Goal: Transaction & Acquisition: Subscribe to service/newsletter

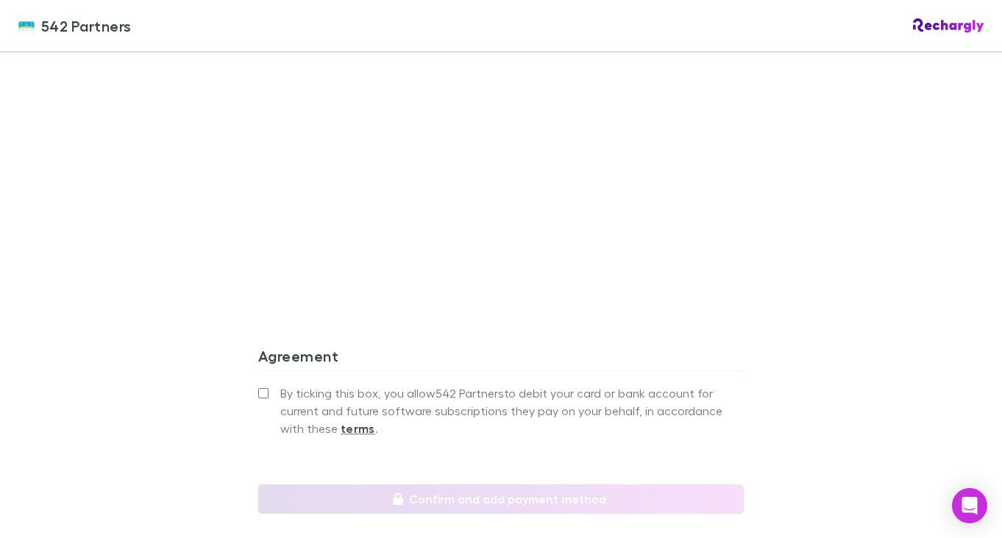
scroll to position [1374, 0]
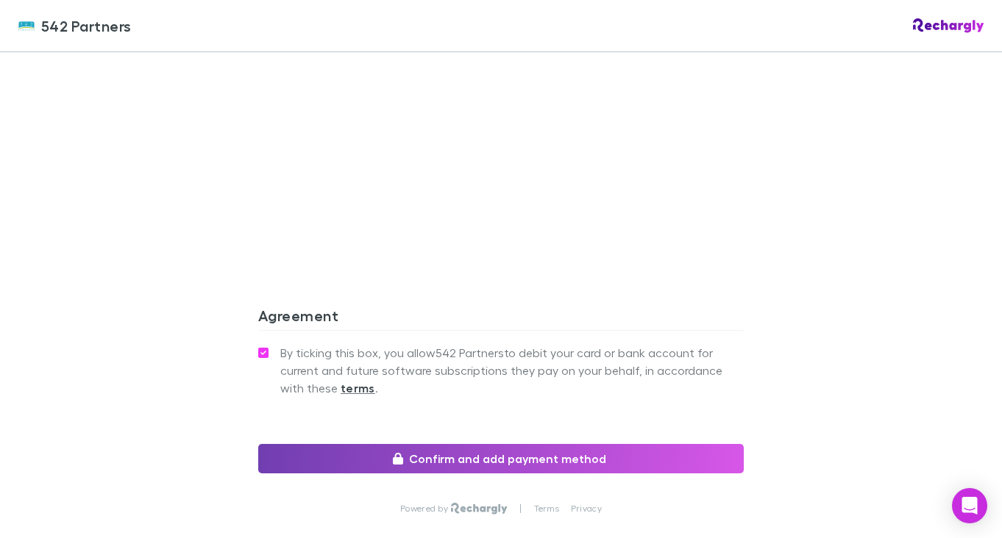
click at [488, 444] on button "Confirm and add payment method" at bounding box center [500, 458] width 485 height 29
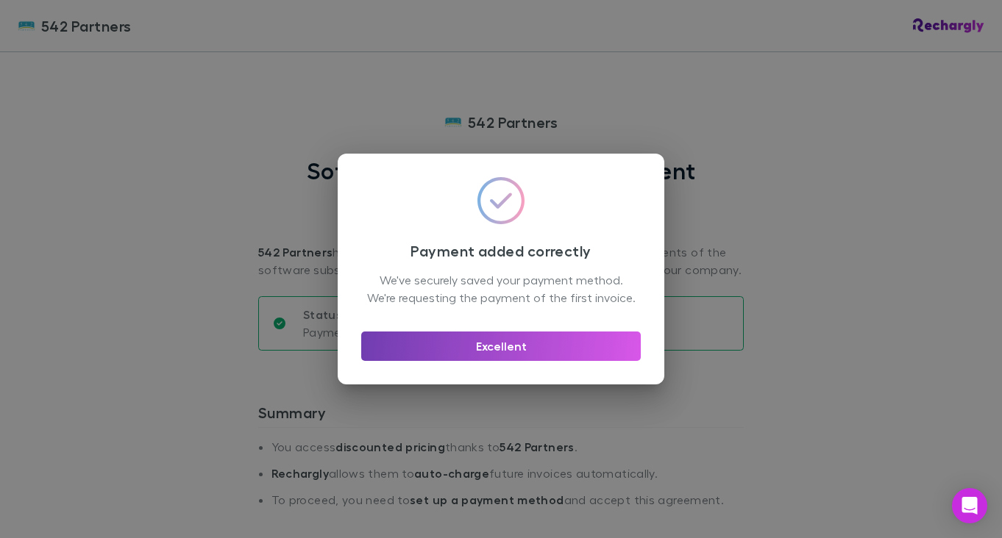
click at [497, 361] on button "Excellent" at bounding box center [500, 346] width 279 height 29
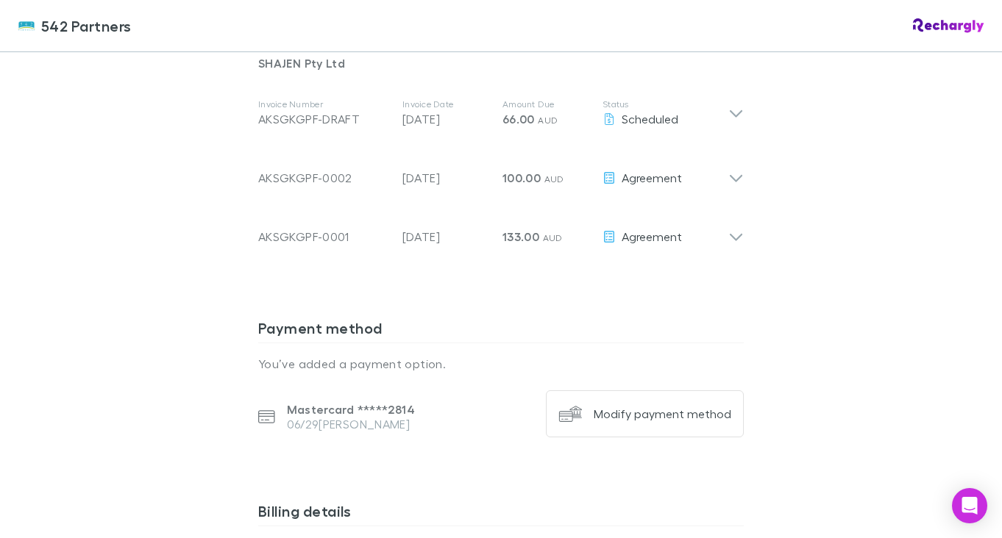
scroll to position [818, 0]
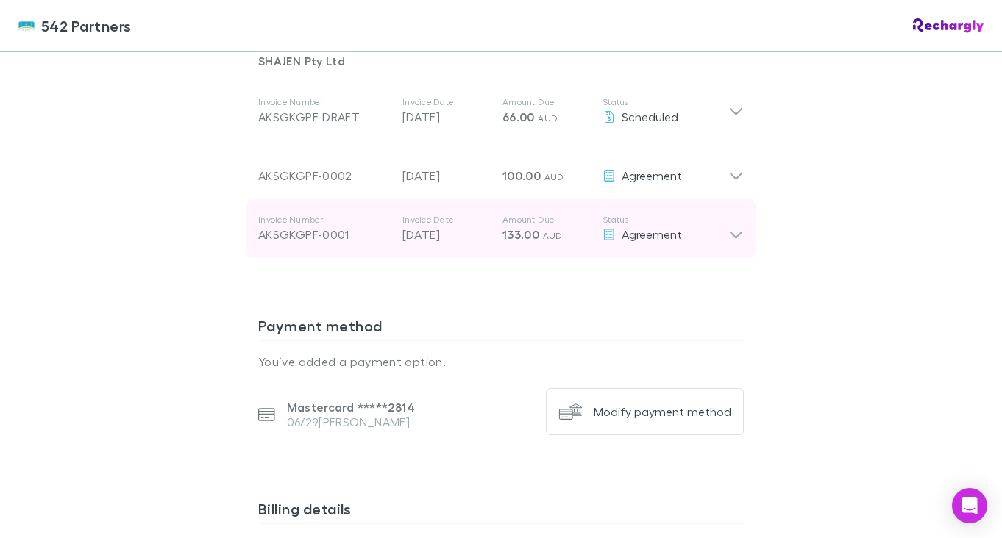
click at [735, 235] on icon at bounding box center [735, 228] width 15 height 29
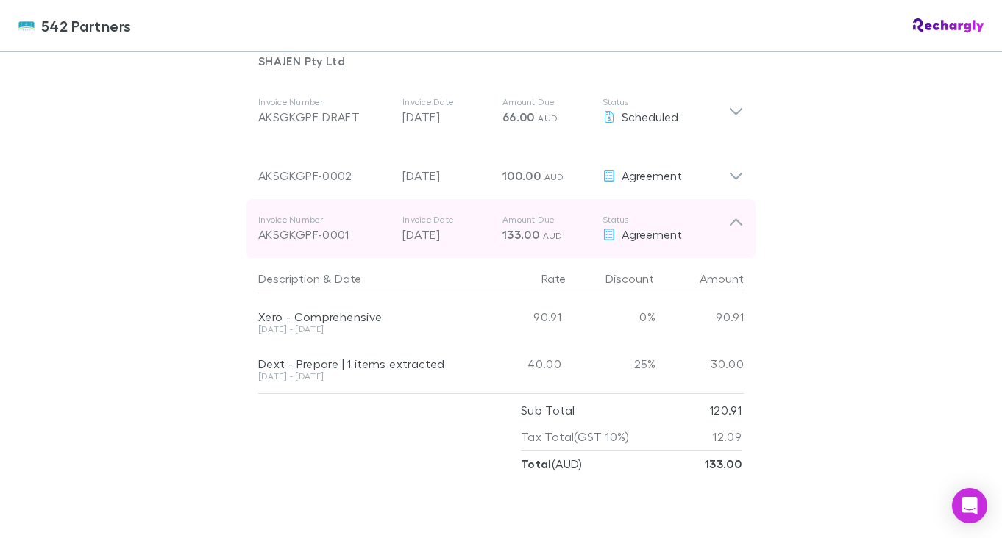
click at [735, 235] on icon at bounding box center [735, 228] width 15 height 29
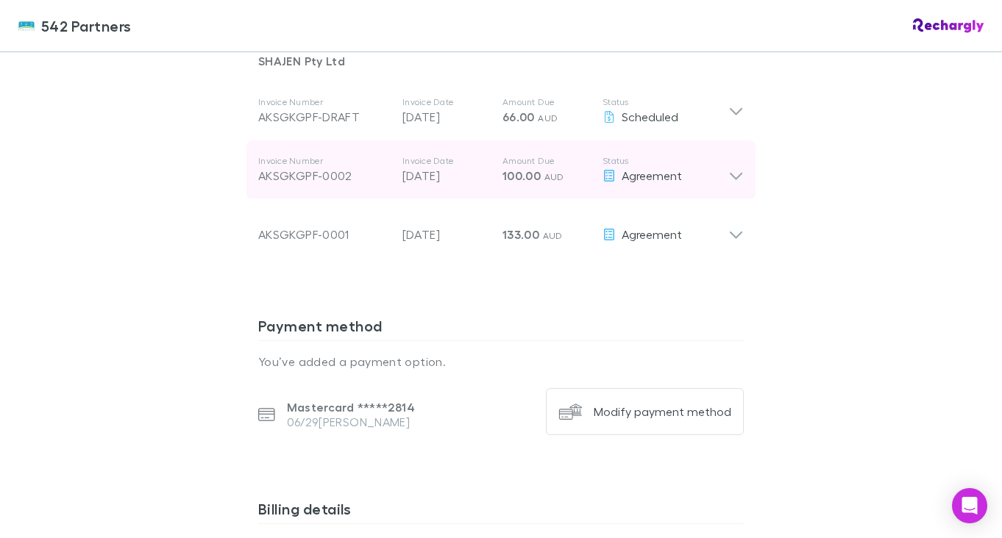
click at [732, 175] on icon at bounding box center [735, 176] width 13 height 7
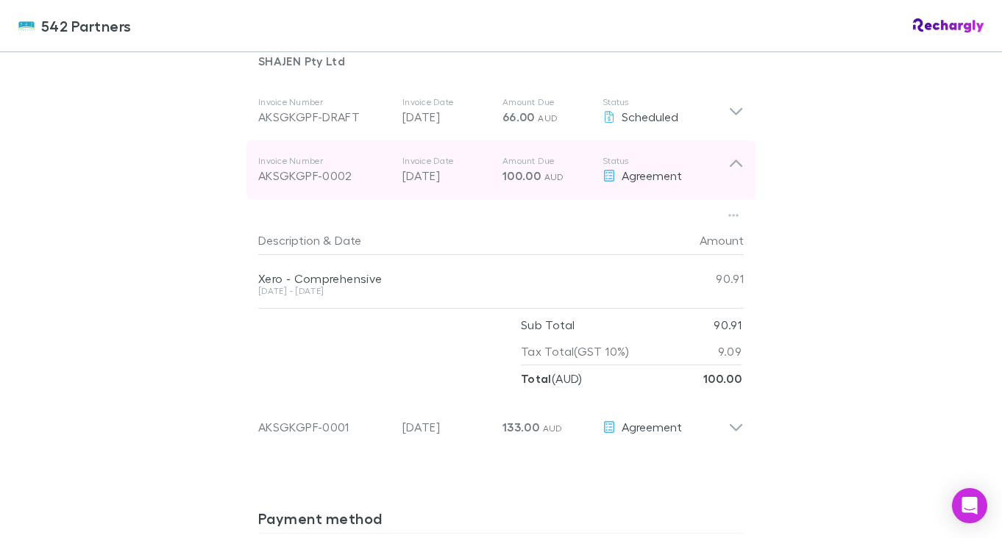
click at [732, 161] on icon at bounding box center [735, 169] width 15 height 29
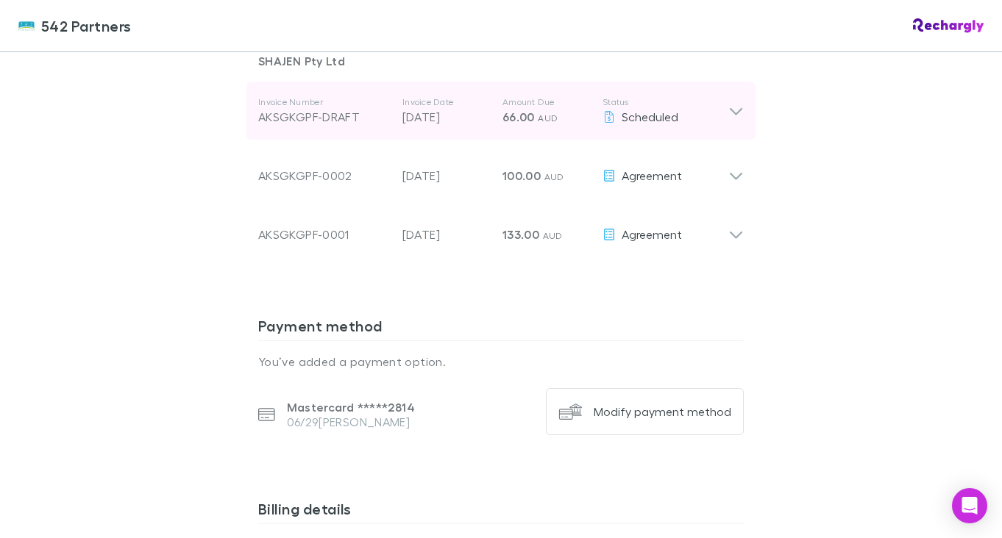
click at [734, 106] on icon at bounding box center [735, 111] width 15 height 18
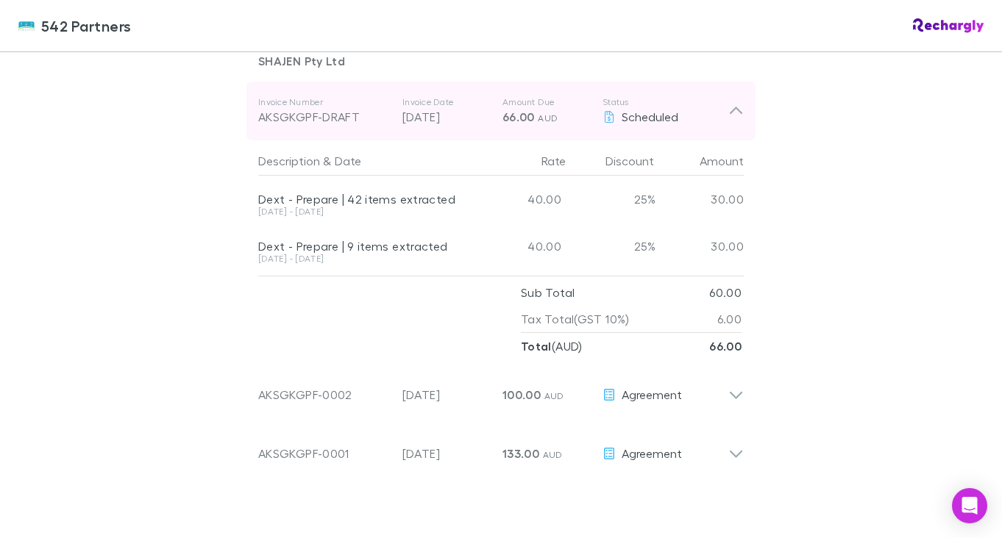
click at [734, 106] on icon at bounding box center [735, 111] width 15 height 18
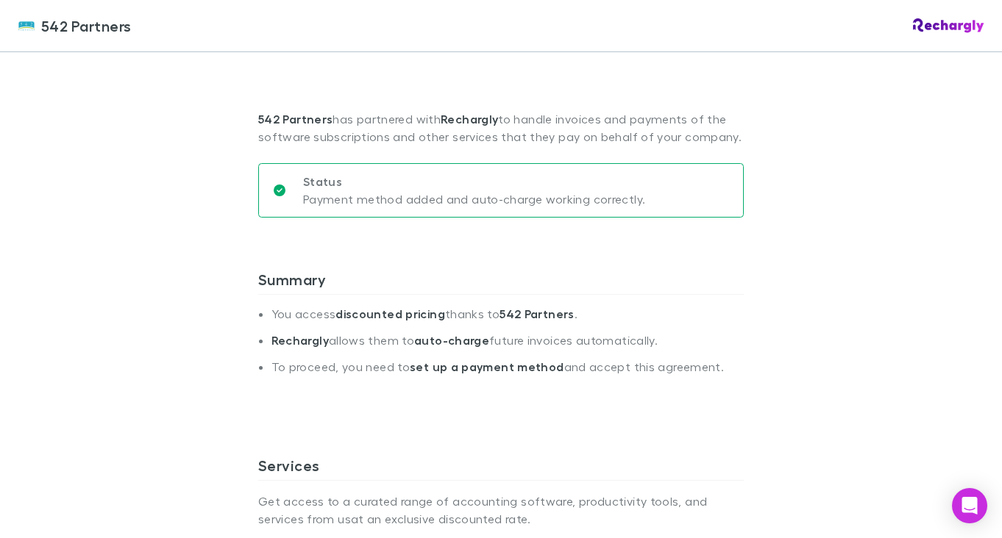
scroll to position [0, 0]
